Goal: Task Accomplishment & Management: Manage account settings

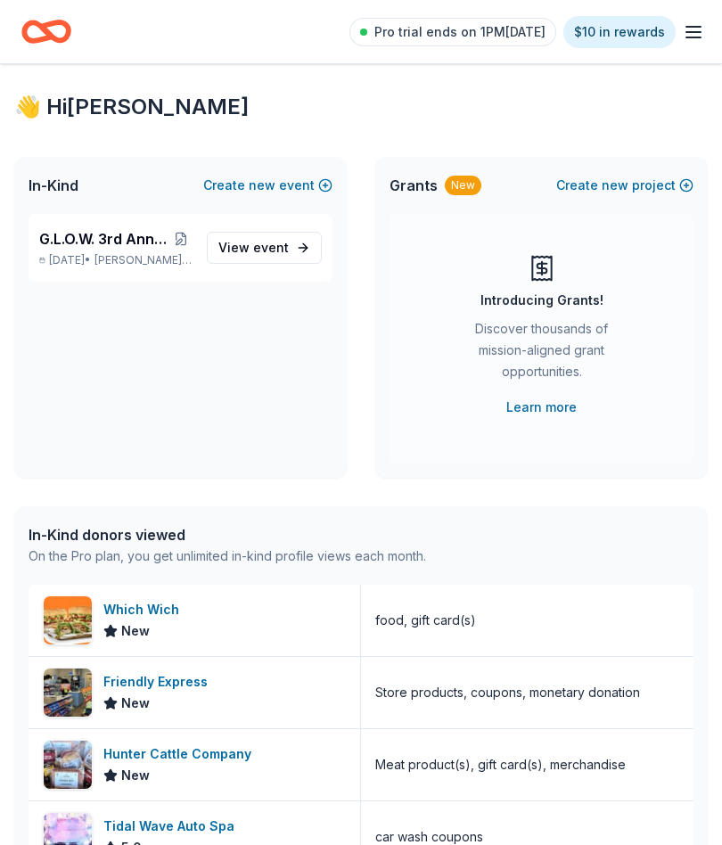
click at [703, 30] on icon "button" at bounding box center [693, 31] width 21 height 21
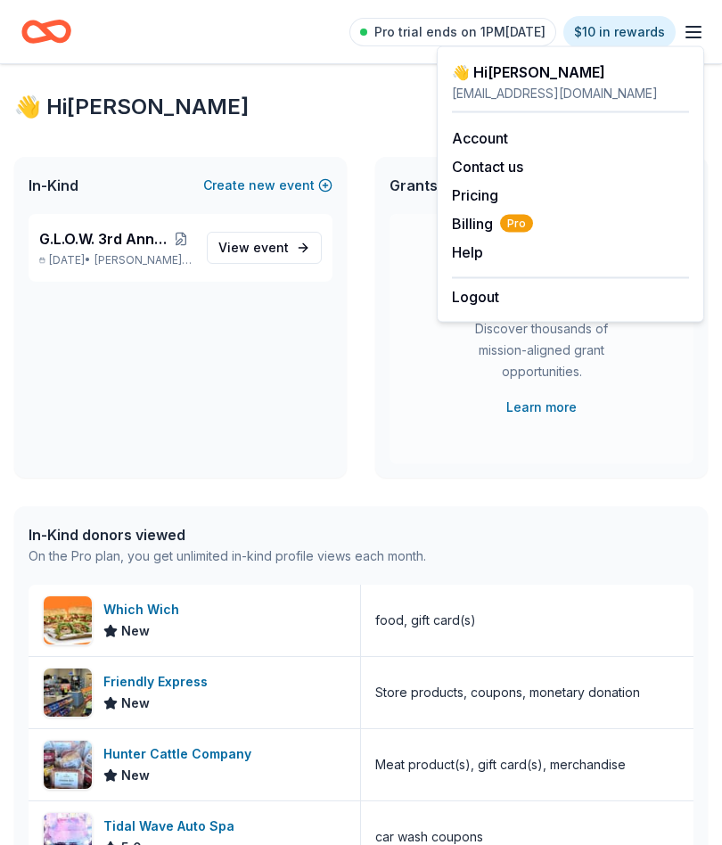
click at [300, 389] on div "G.L.O.W. 3rd Annual Auction [DATE] • [GEOGRAPHIC_DATA], [GEOGRAPHIC_DATA] View …" at bounding box center [180, 346] width 333 height 264
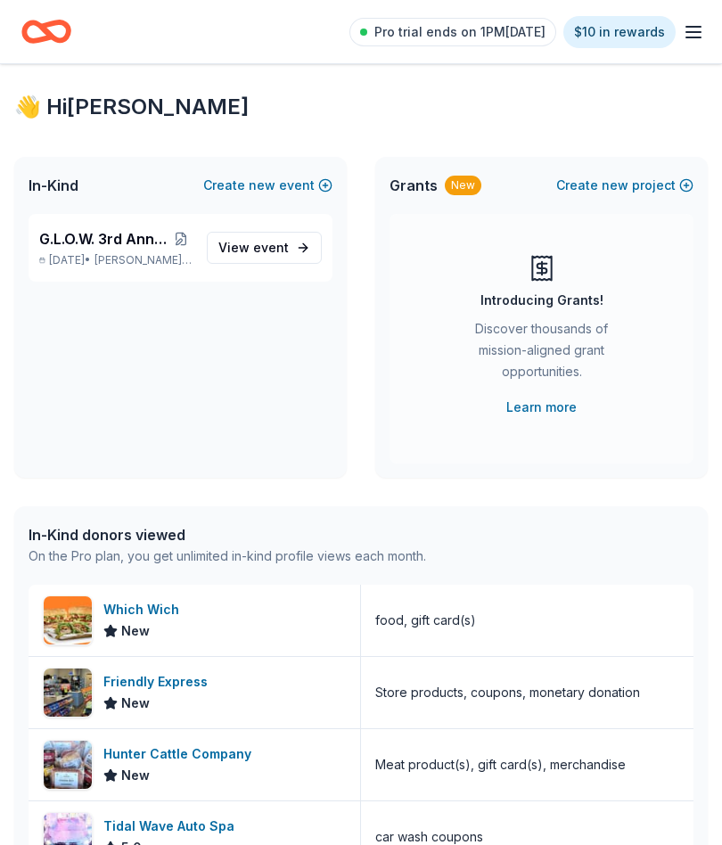
click at [51, 33] on icon "Home" at bounding box center [55, 31] width 28 height 18
click at [129, 245] on span "G.L.O.W. 3rd Annual Auction" at bounding box center [103, 238] width 129 height 21
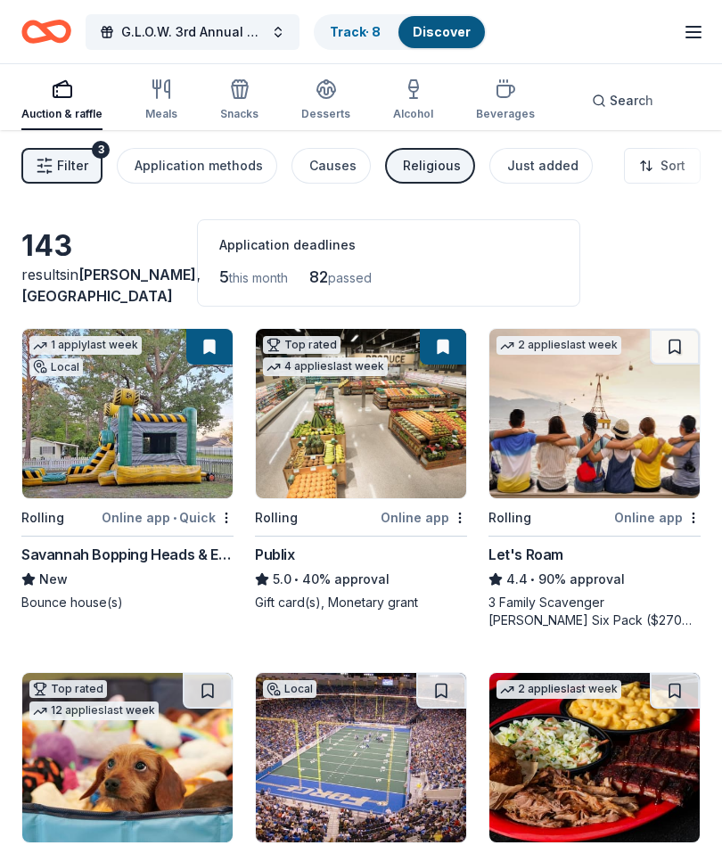
click at [363, 37] on link "Track · 8" at bounding box center [355, 31] width 51 height 15
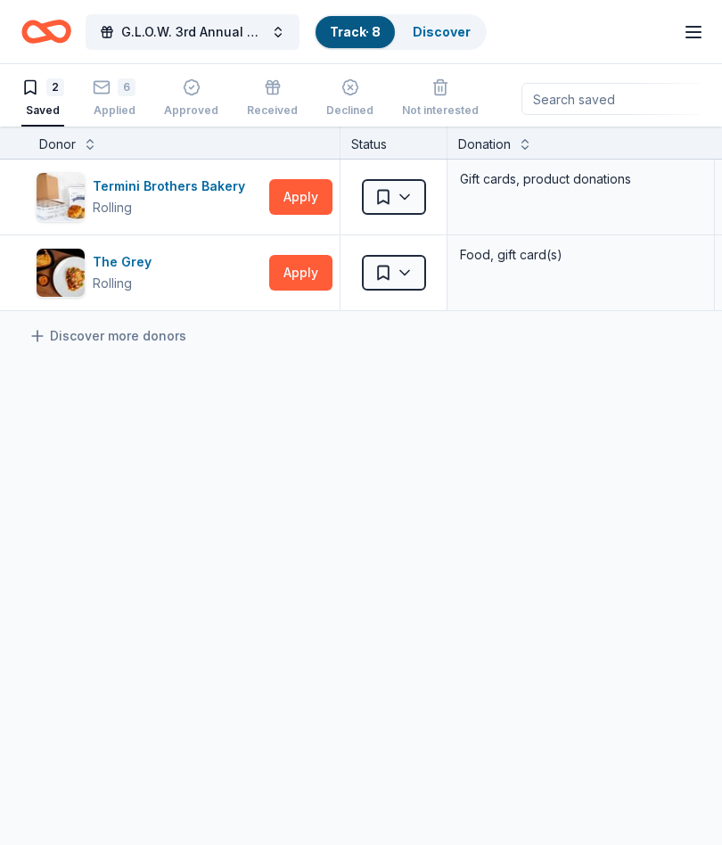
click at [200, 103] on div "Approved" at bounding box center [191, 110] width 54 height 14
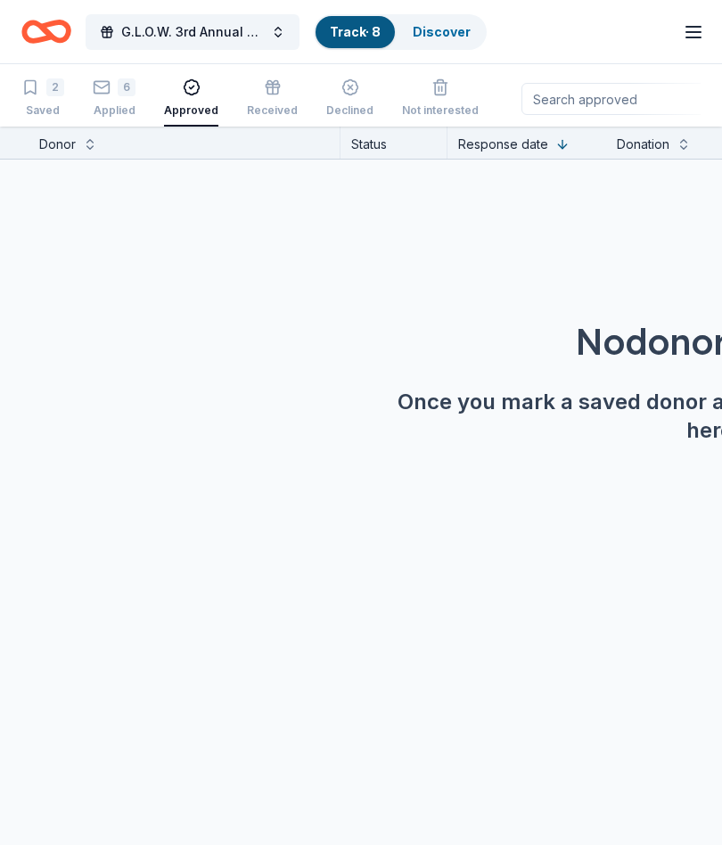
click at [539, 146] on div "Response date" at bounding box center [503, 144] width 90 height 21
click at [50, 97] on div "2 Saved" at bounding box center [42, 97] width 43 height 39
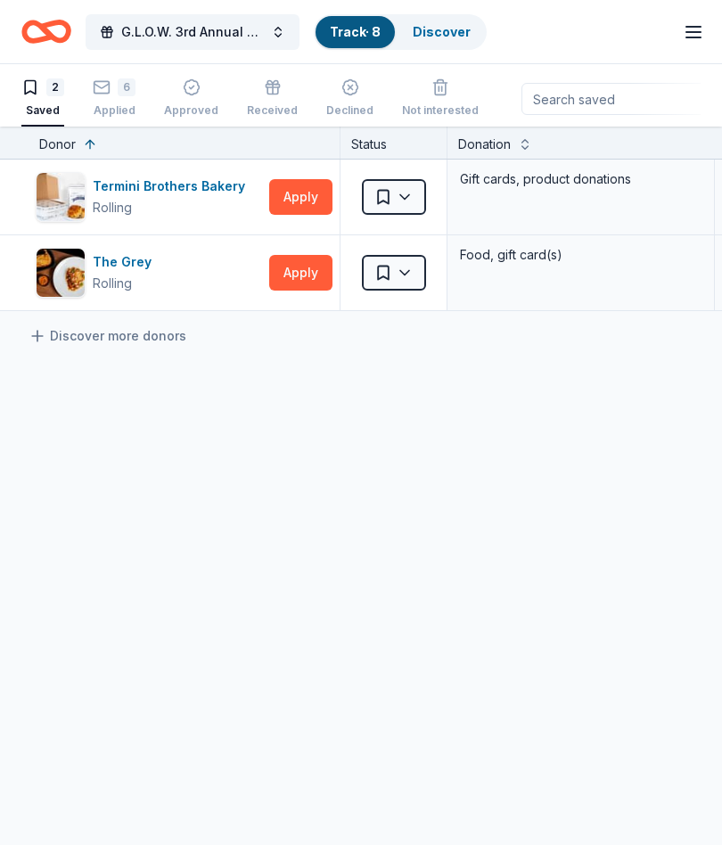
click at [447, 29] on link "Discover" at bounding box center [442, 31] width 58 height 15
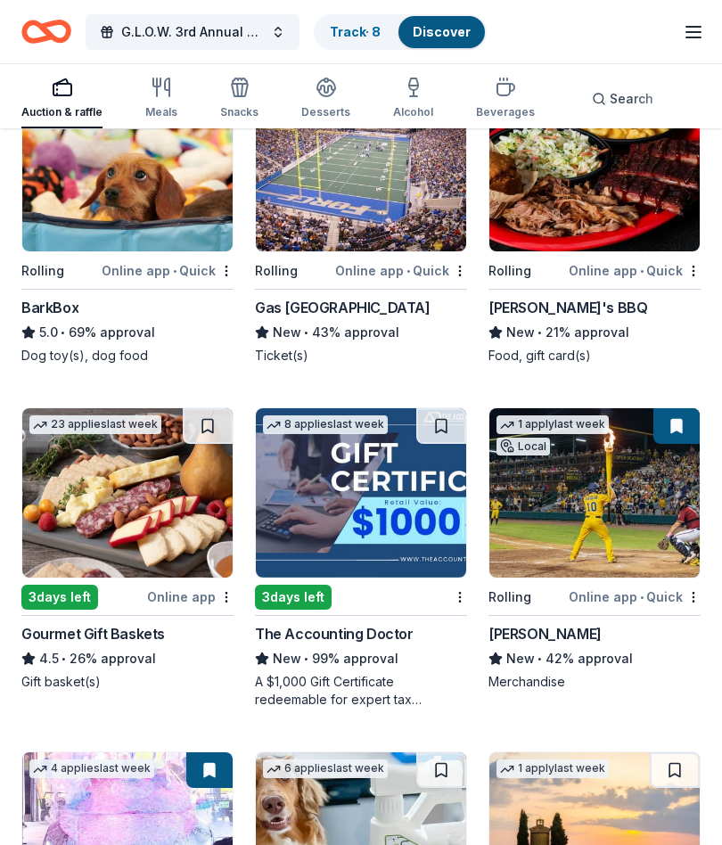
scroll to position [592, 0]
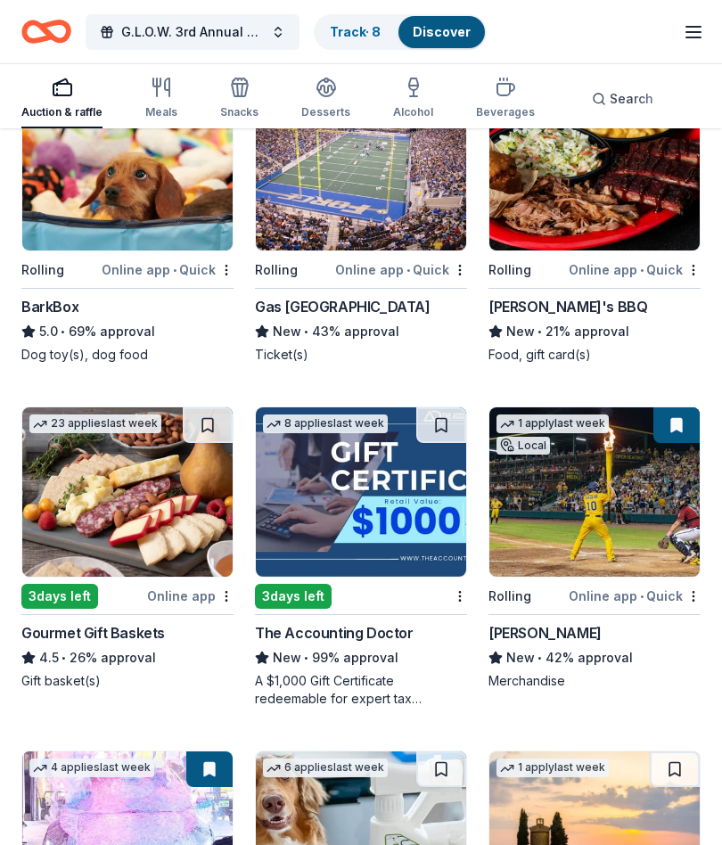
click at [653, 506] on img at bounding box center [595, 492] width 210 height 169
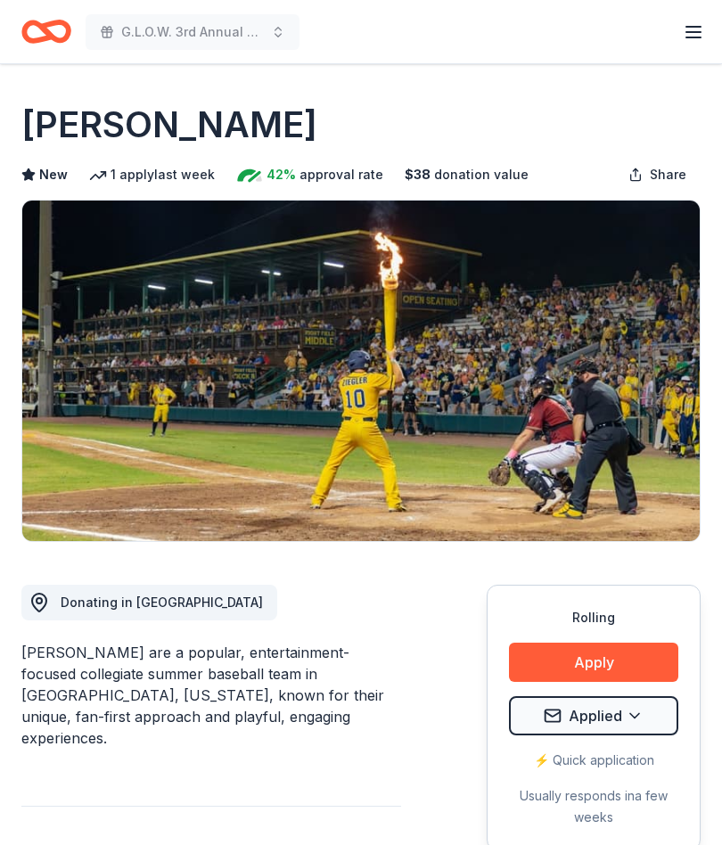
click at [696, 33] on icon "button" at bounding box center [693, 31] width 21 height 21
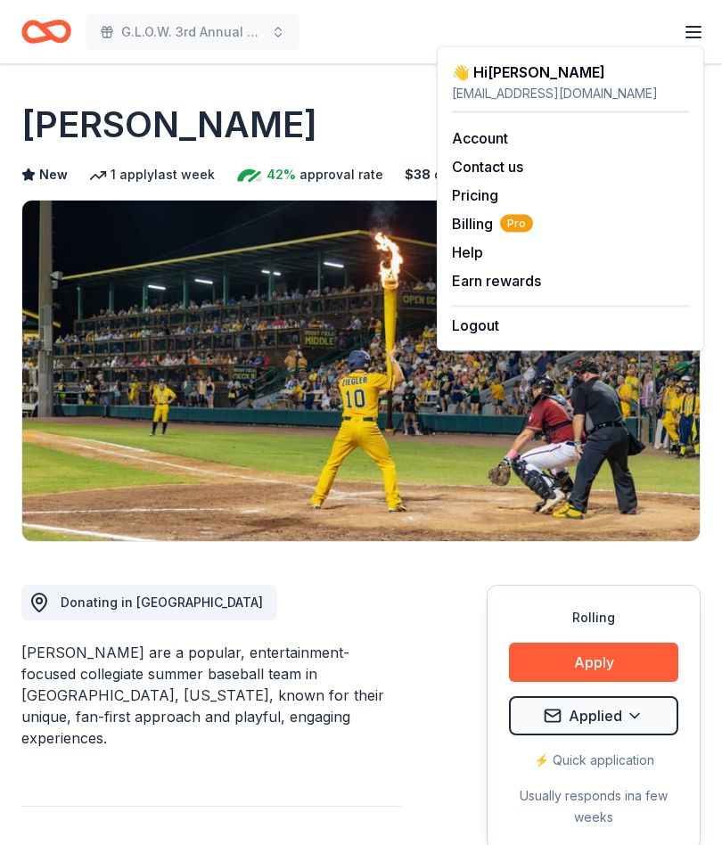
click at [400, 35] on div "G.L.O.W. 3rd Annual Auction Pro trial ends on 1PM[DATE] $10 in rewards" at bounding box center [360, 32] width 679 height 42
